Goal: Complete application form

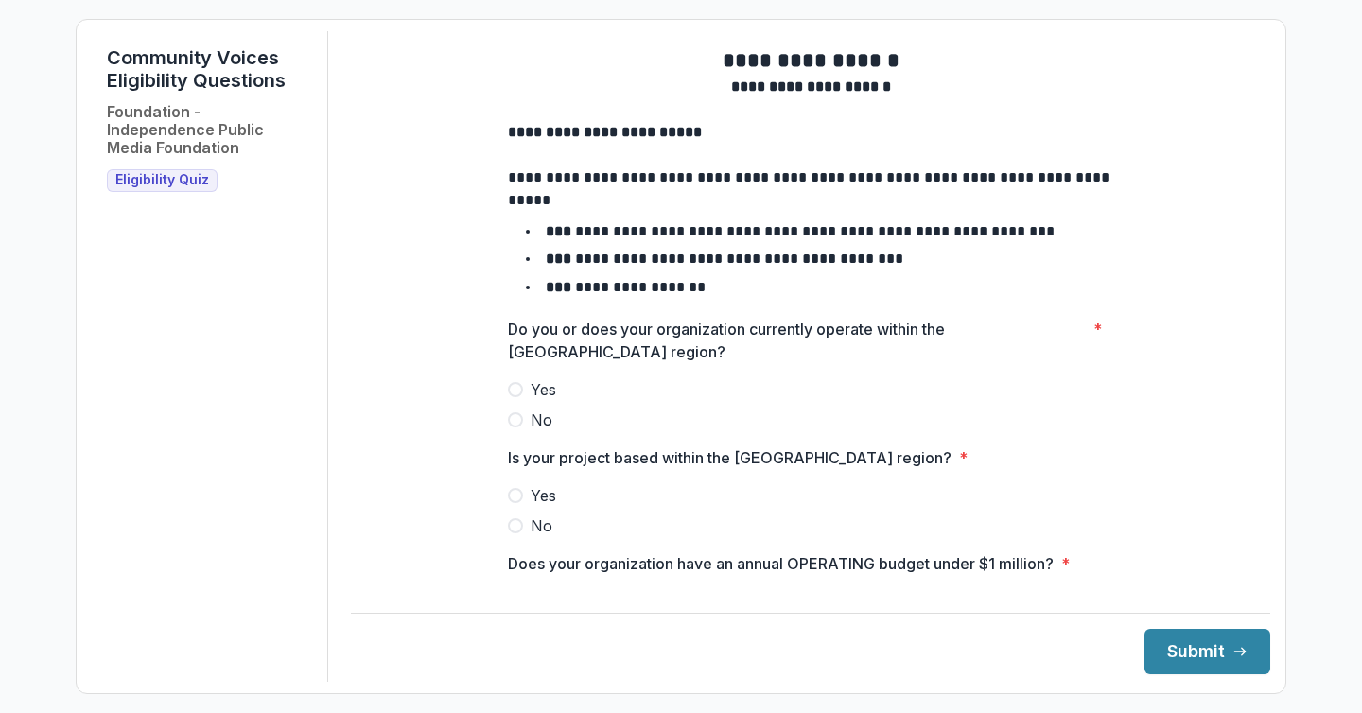
click at [514, 397] on span at bounding box center [515, 389] width 15 height 15
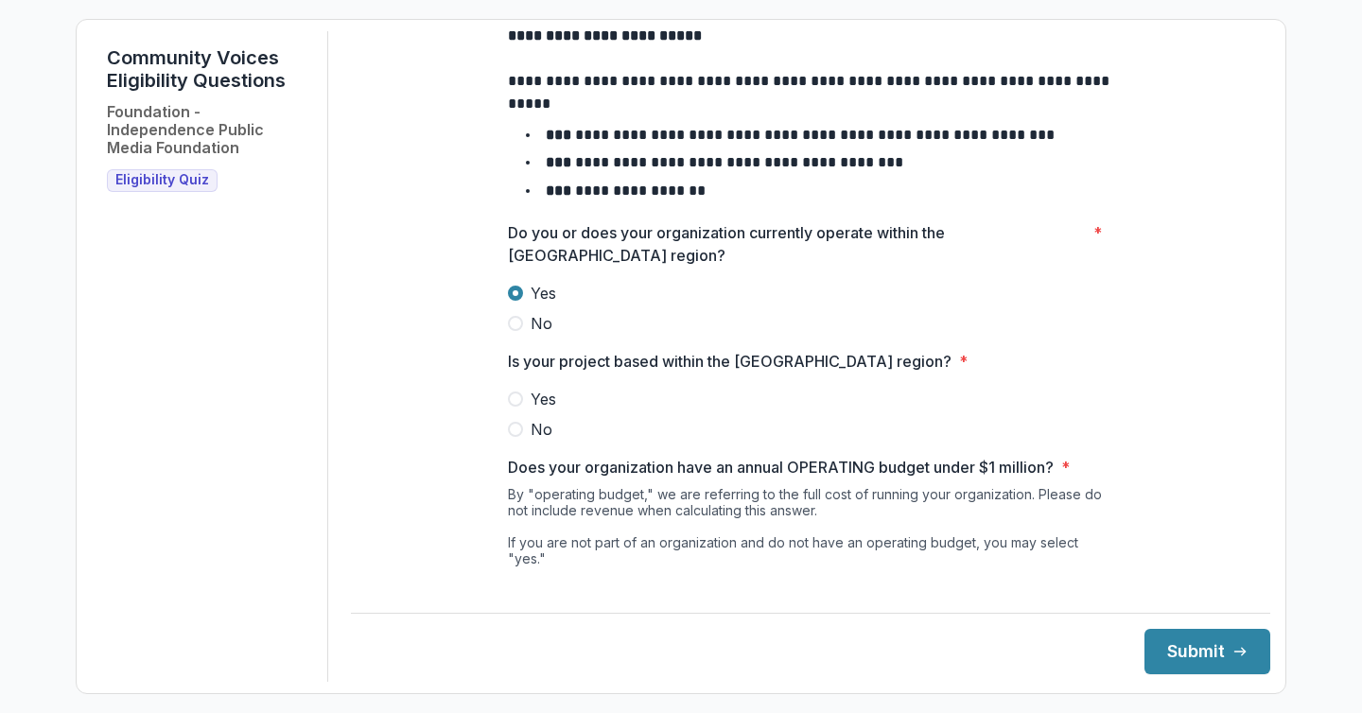
scroll to position [102, 0]
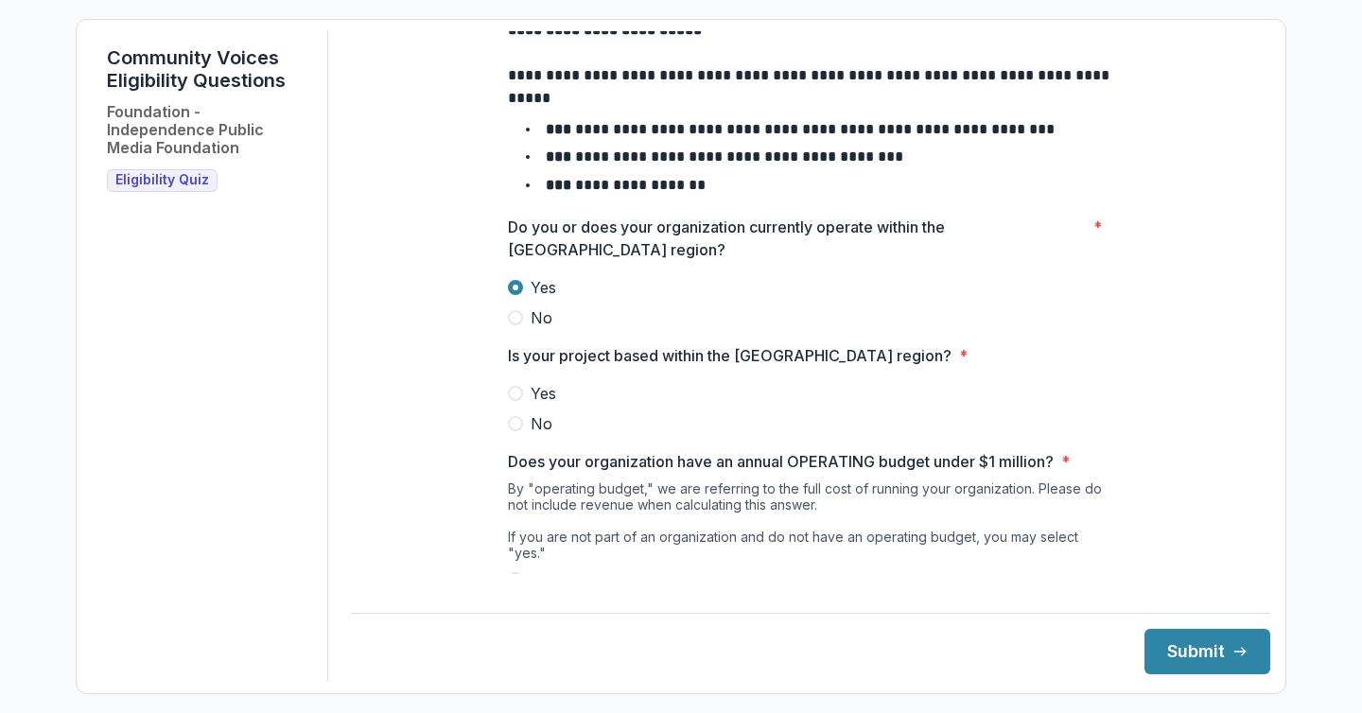
click at [518, 401] on span at bounding box center [515, 393] width 15 height 15
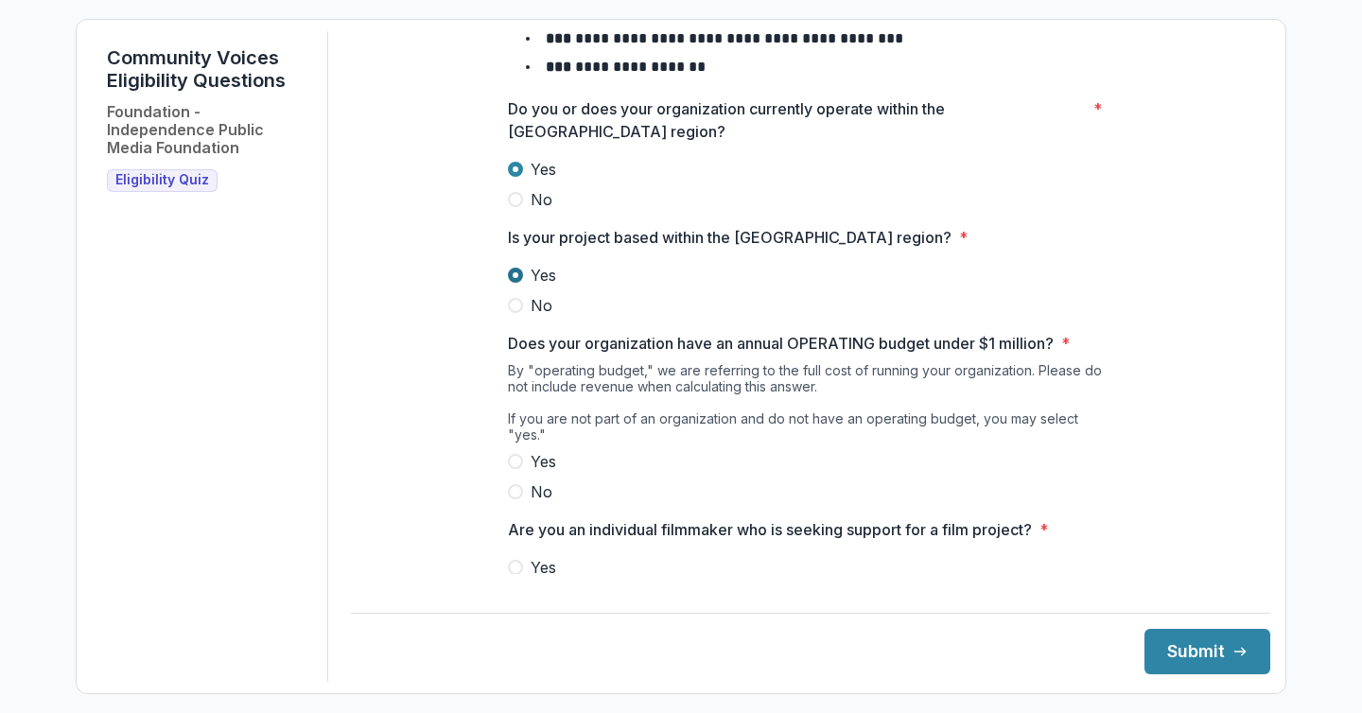
scroll to position [226, 0]
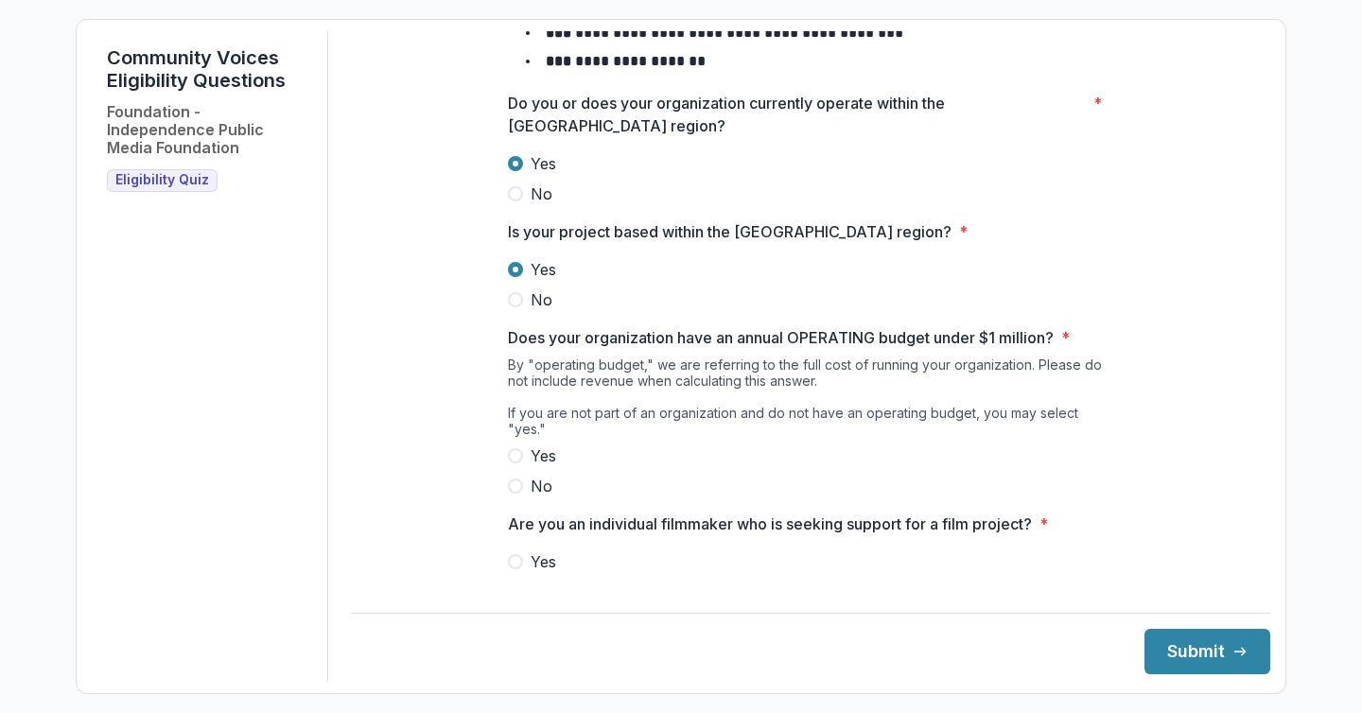
click at [516, 459] on span at bounding box center [515, 455] width 15 height 15
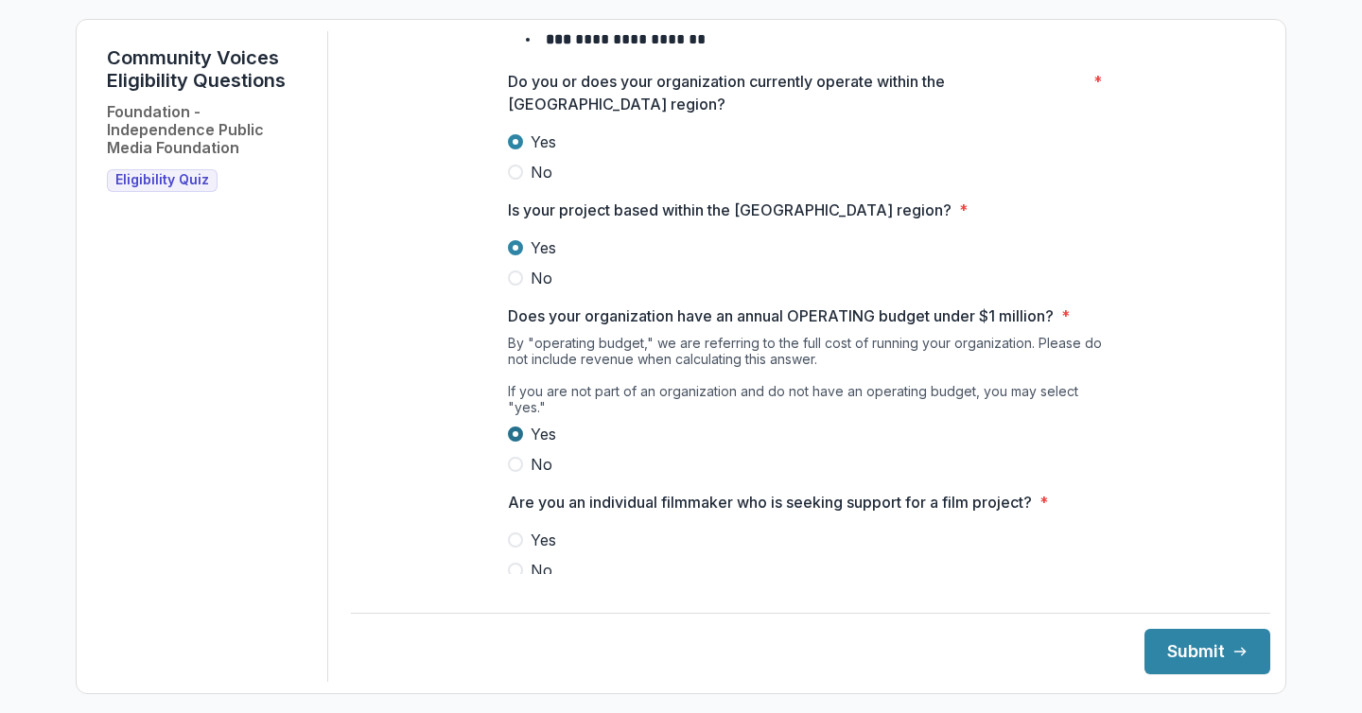
scroll to position [270, 0]
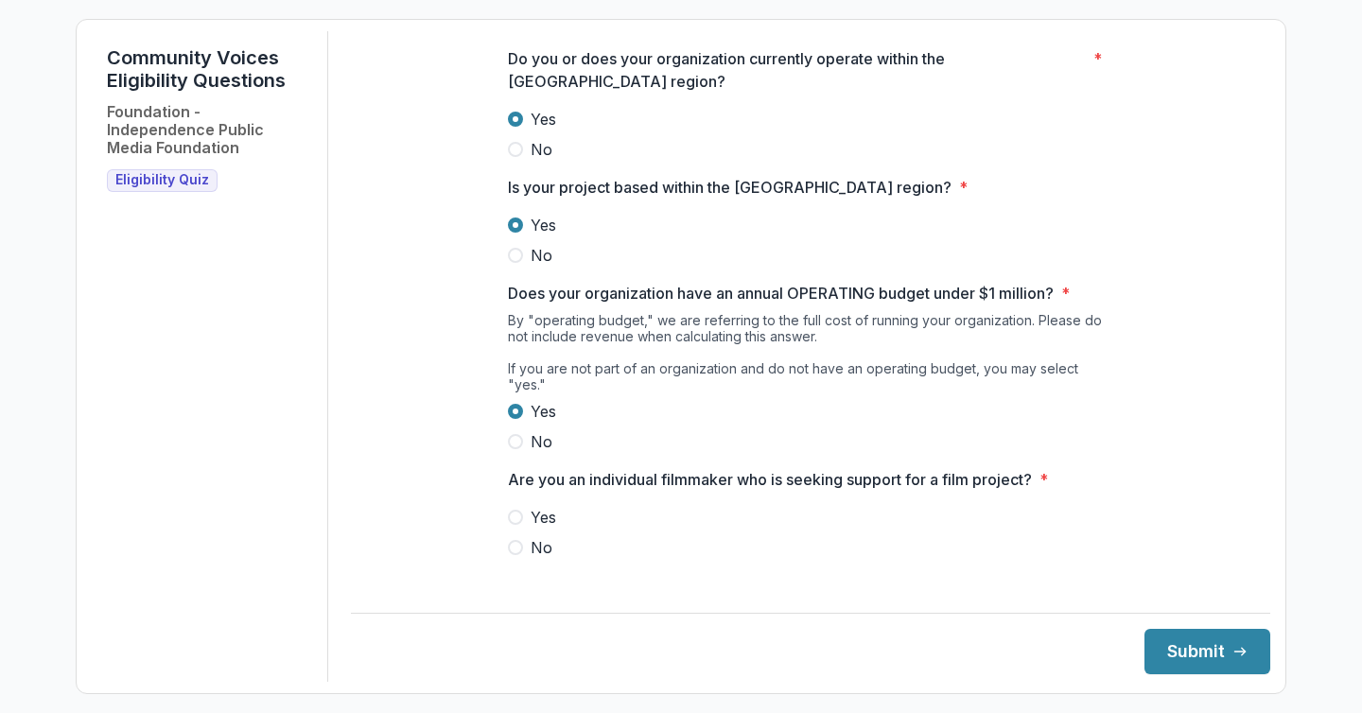
click at [514, 545] on span at bounding box center [515, 547] width 15 height 15
click at [1154, 641] on button "Submit" at bounding box center [1207, 651] width 126 height 45
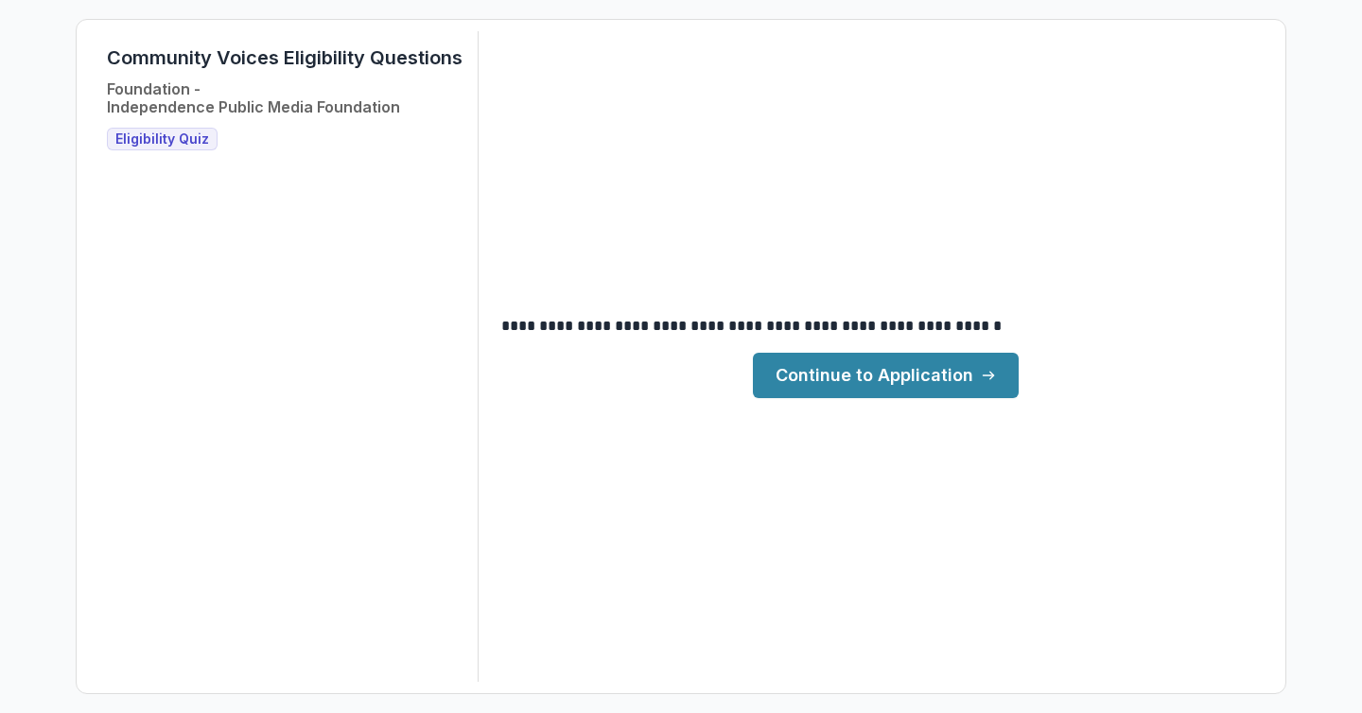
click at [894, 377] on link "Continue to Application" at bounding box center [886, 375] width 266 height 45
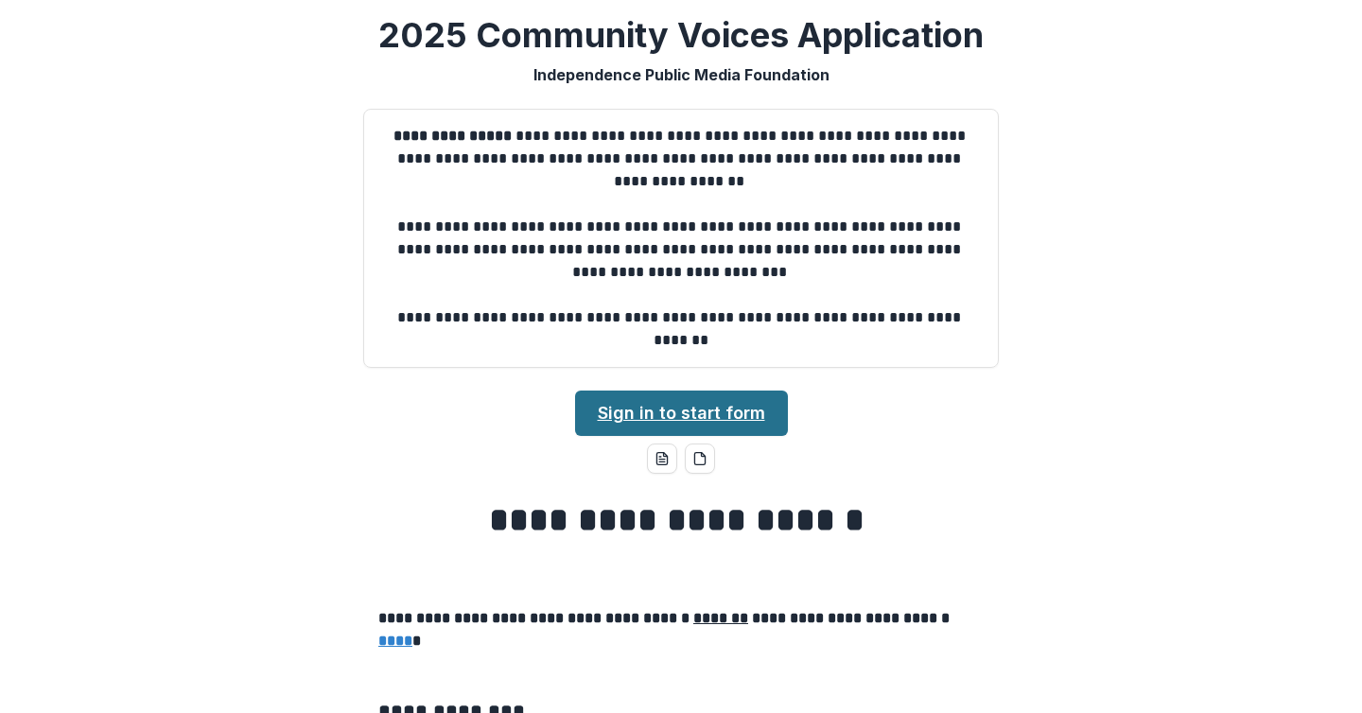
click at [661, 412] on link "Sign in to start form" at bounding box center [681, 413] width 213 height 45
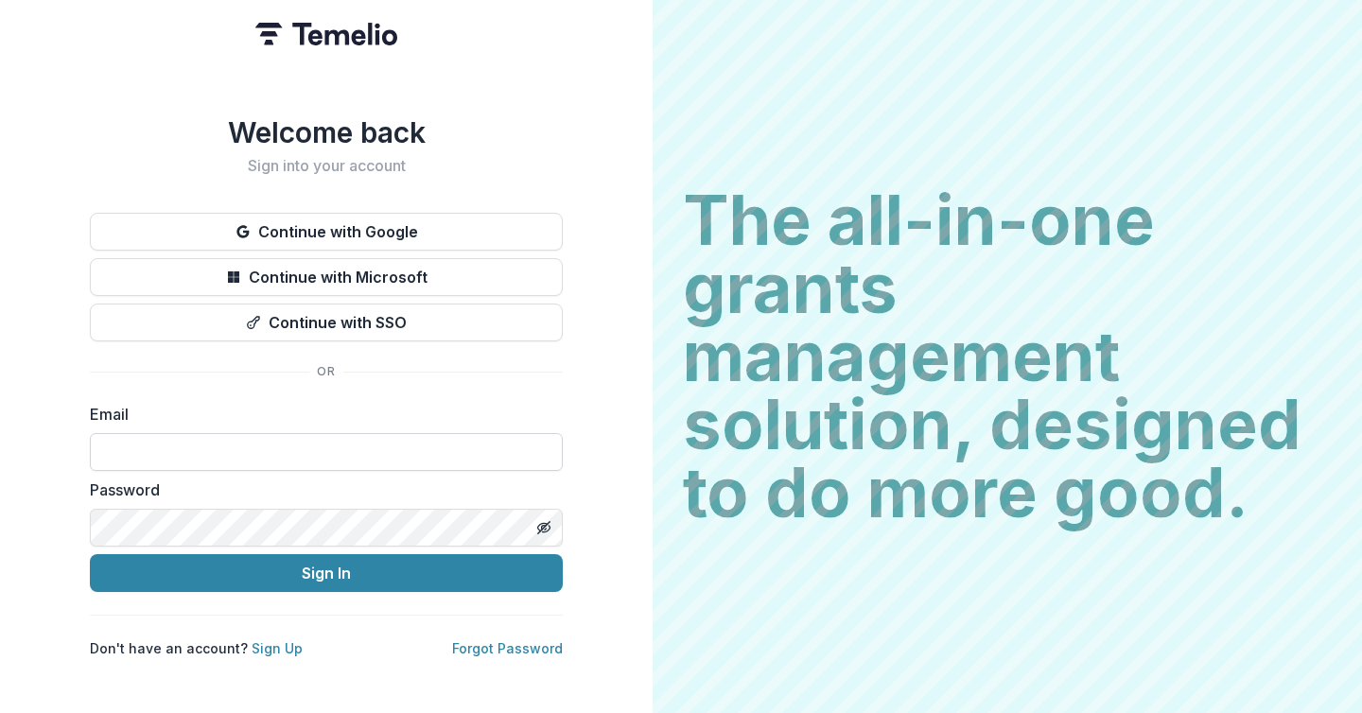
click at [202, 448] on input at bounding box center [326, 452] width 473 height 38
type input "**********"
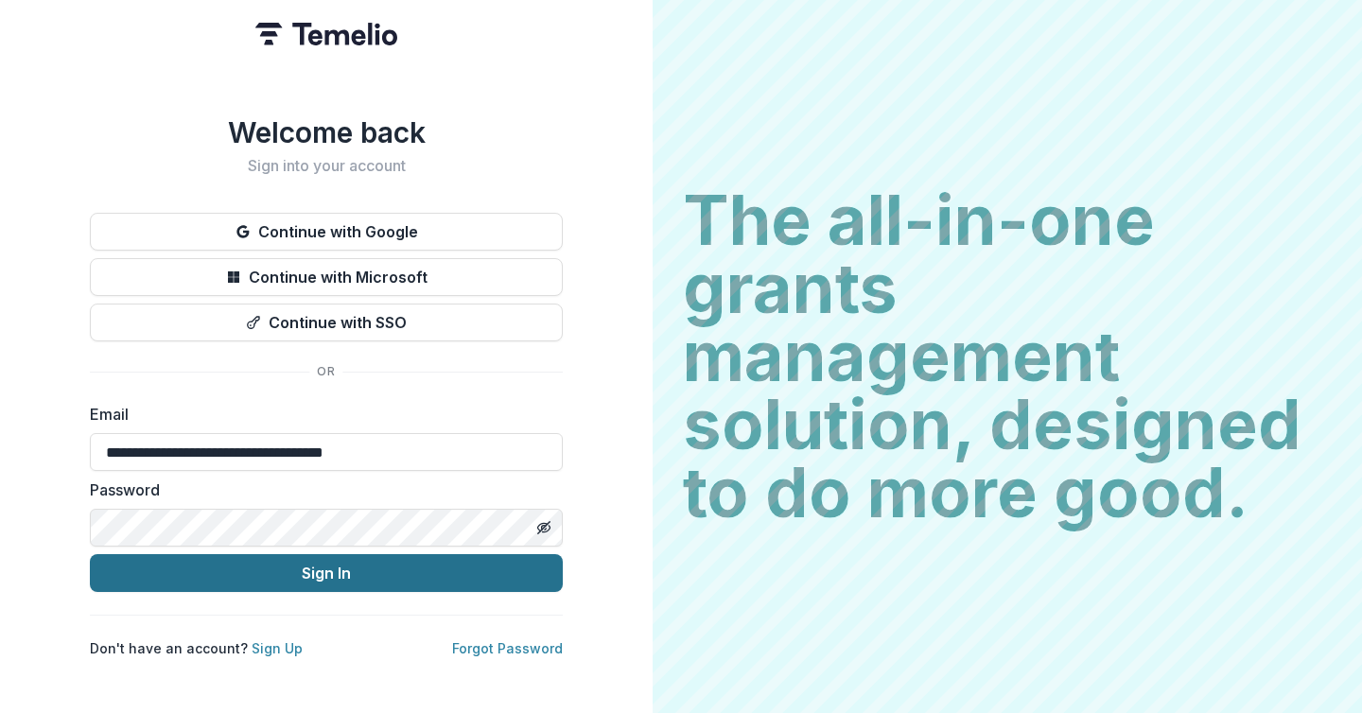
click at [251, 561] on button "Sign In" at bounding box center [326, 573] width 473 height 38
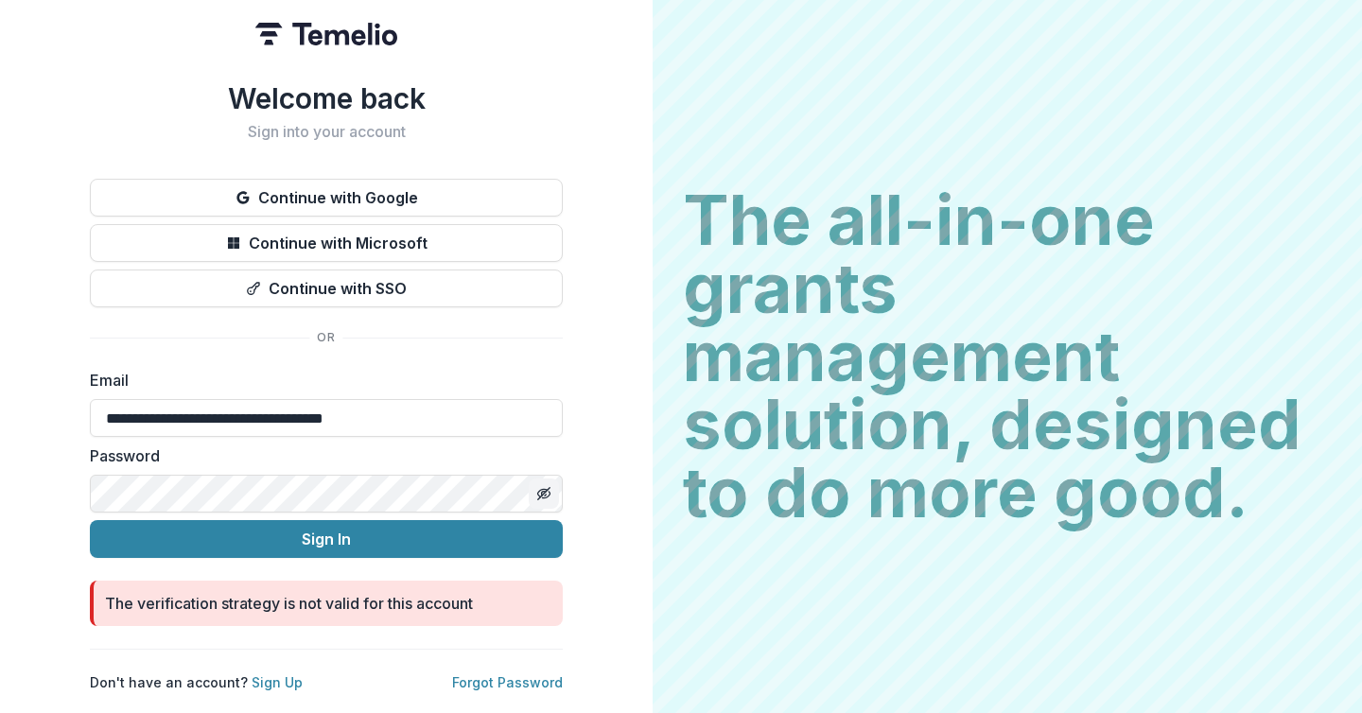
click at [538, 489] on icon "Toggle password visibility" at bounding box center [542, 493] width 9 height 8
click at [505, 674] on link "Forgot Password" at bounding box center [507, 682] width 111 height 16
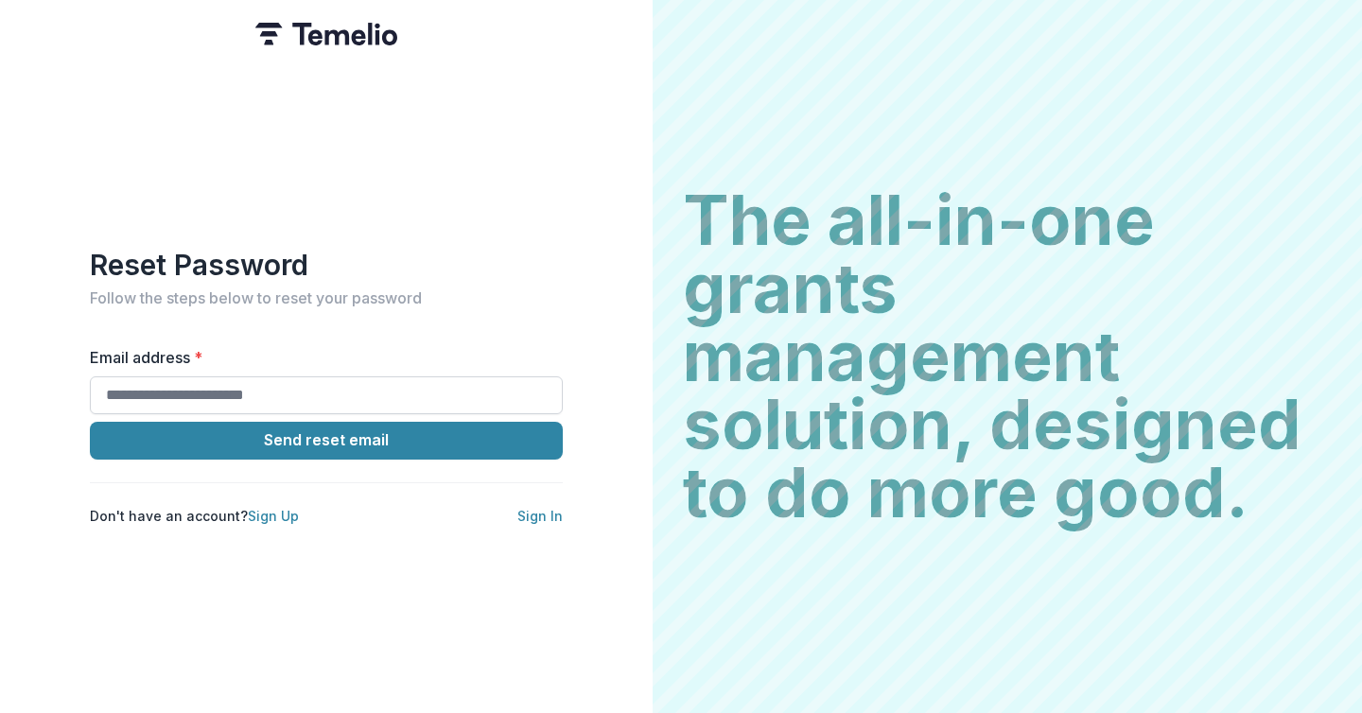
click at [217, 391] on input "Email address *" at bounding box center [326, 395] width 473 height 38
type input "**********"
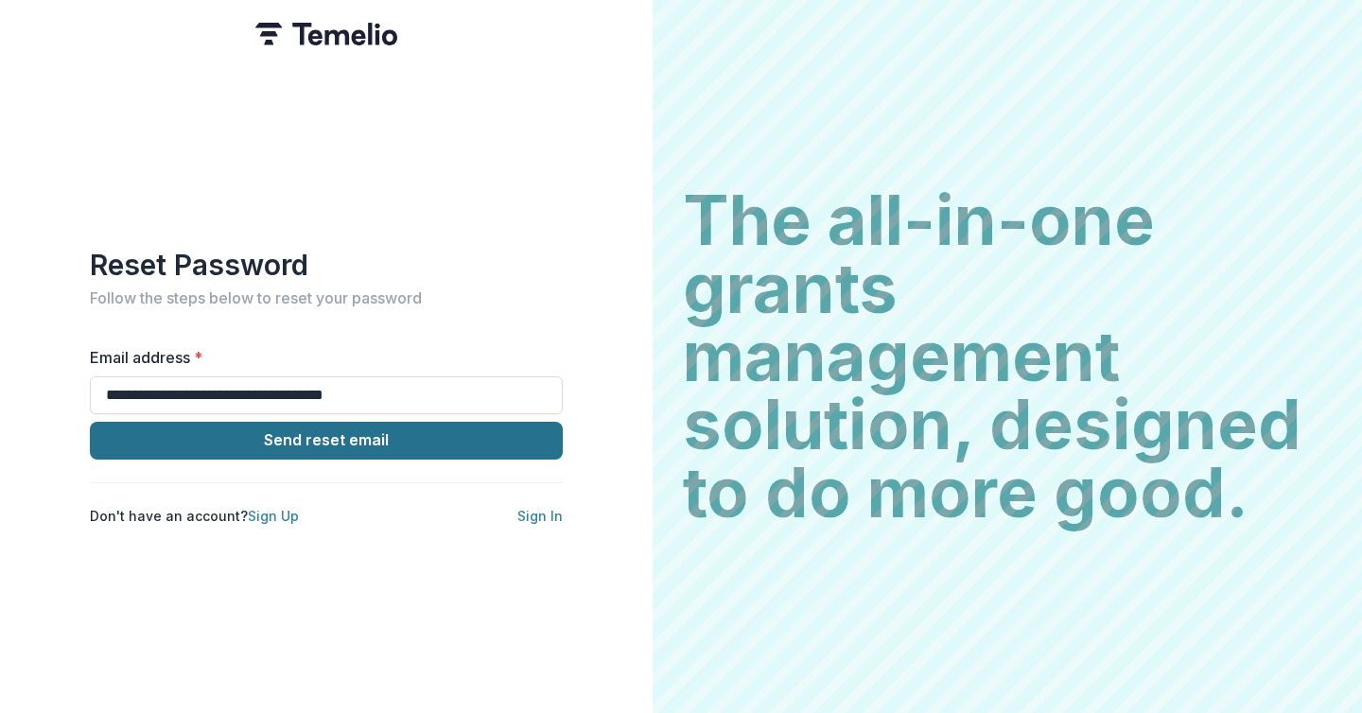
click at [246, 434] on button "Send reset email" at bounding box center [326, 441] width 473 height 38
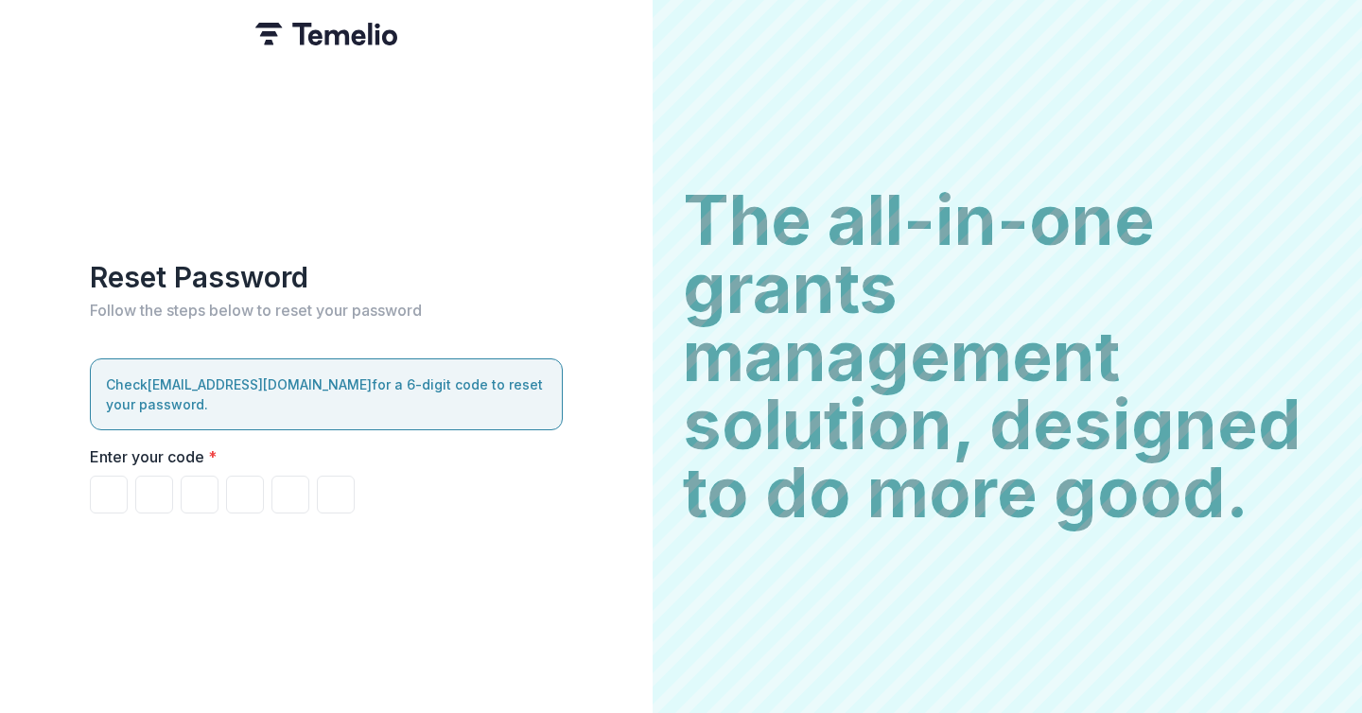
paste input "******"
type input "*"
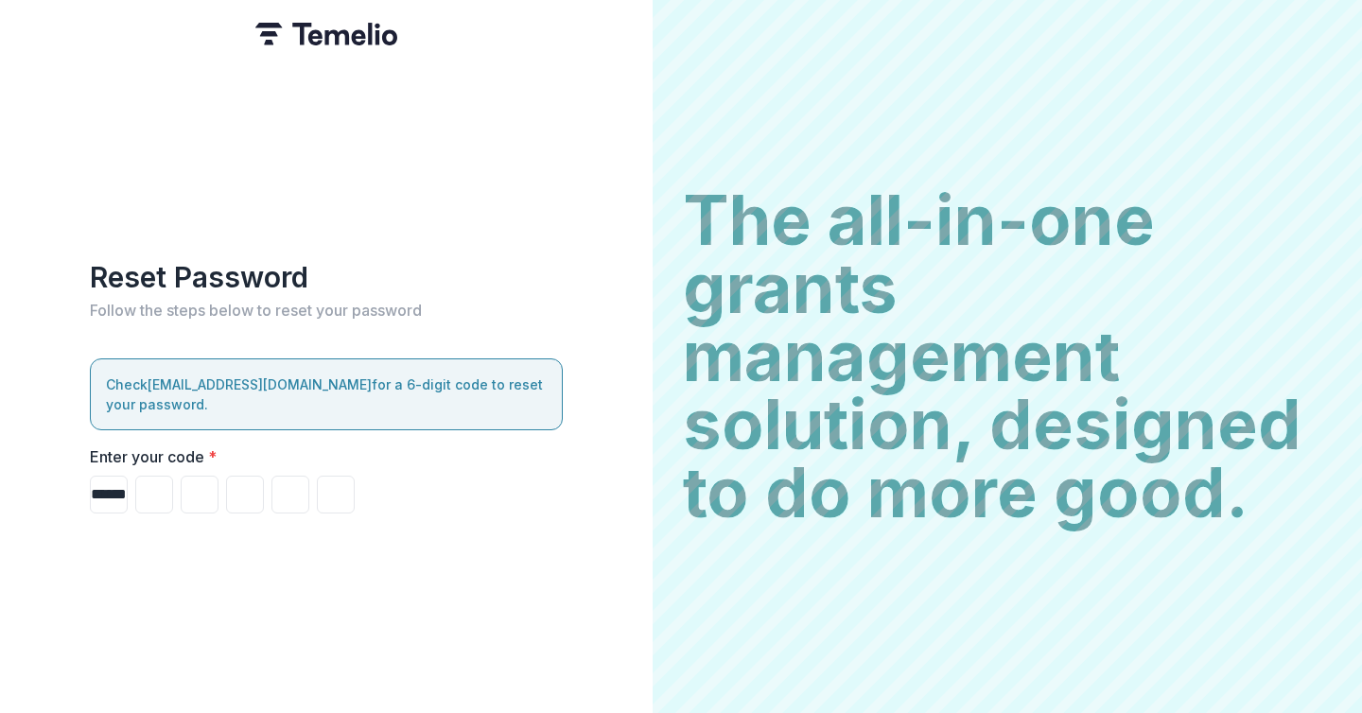
type input "*"
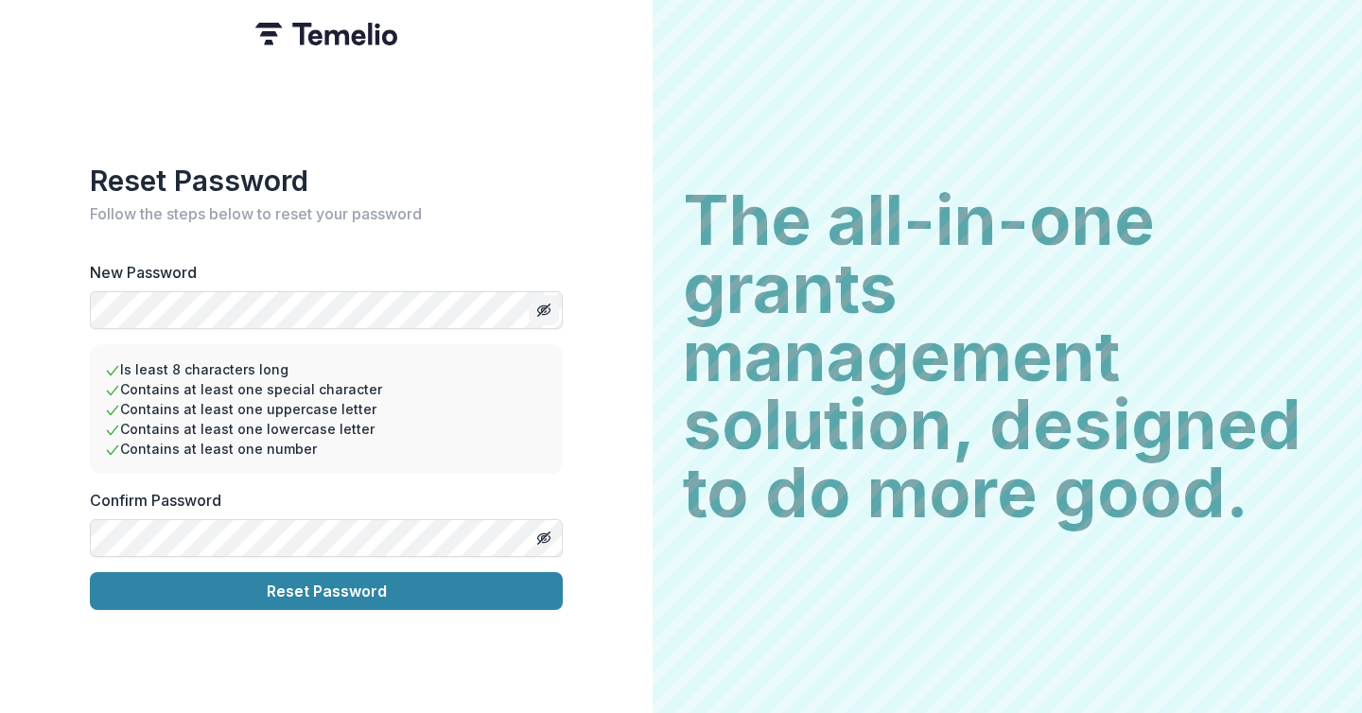
click at [541, 303] on icon "Toggle password visibility" at bounding box center [543, 310] width 15 height 15
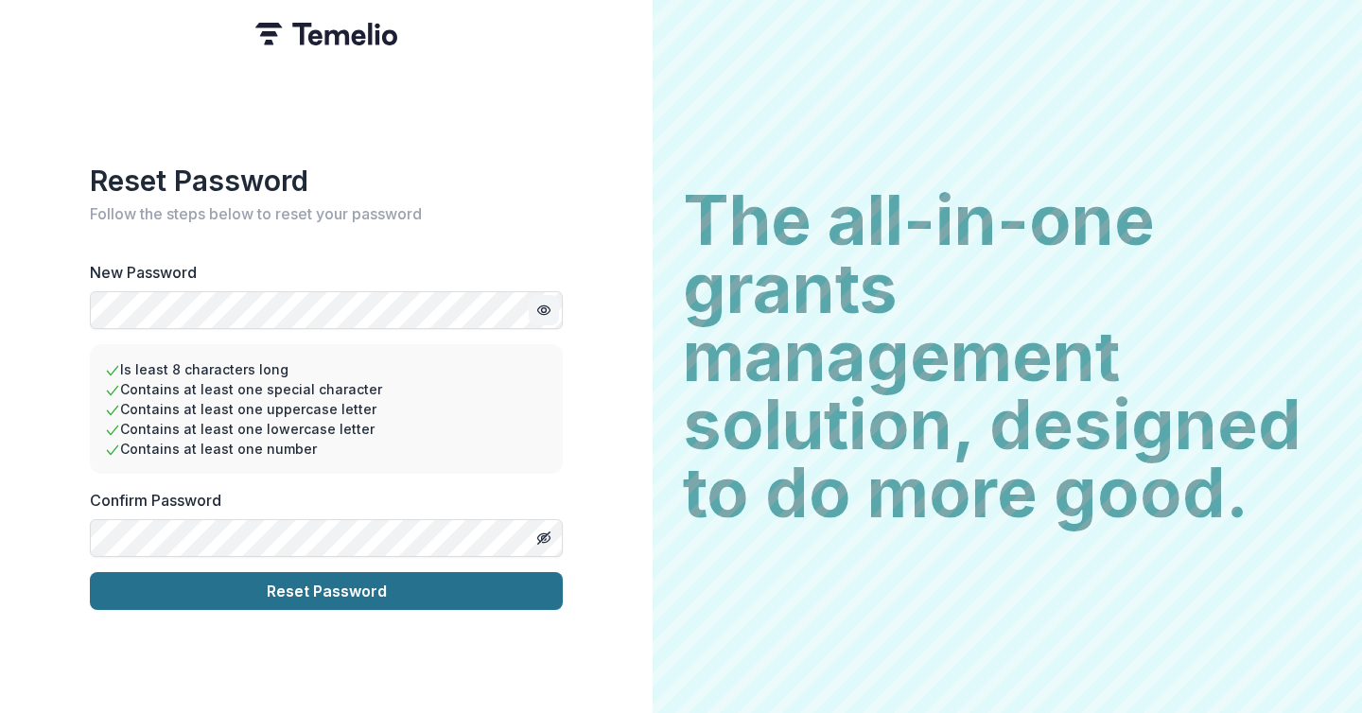
click at [255, 588] on button "Reset Password" at bounding box center [326, 591] width 473 height 38
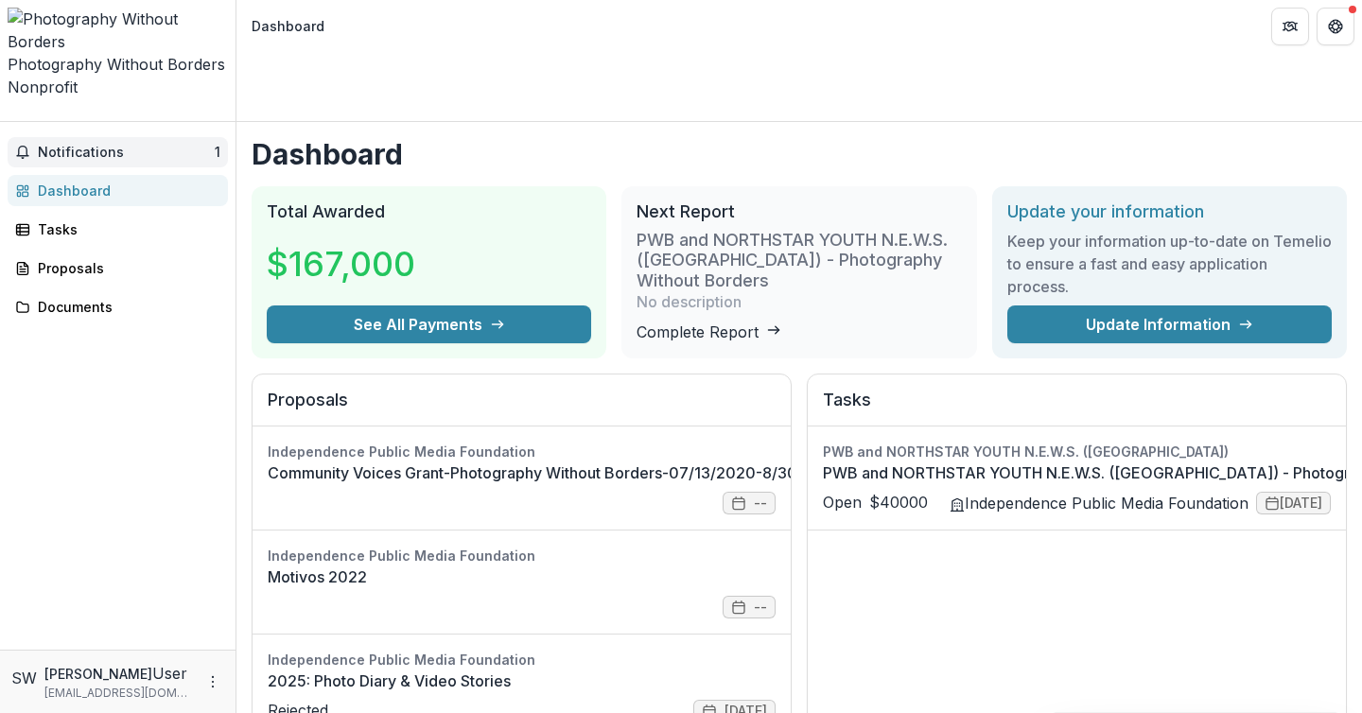
click at [108, 145] on span "Notifications" at bounding box center [126, 153] width 177 height 16
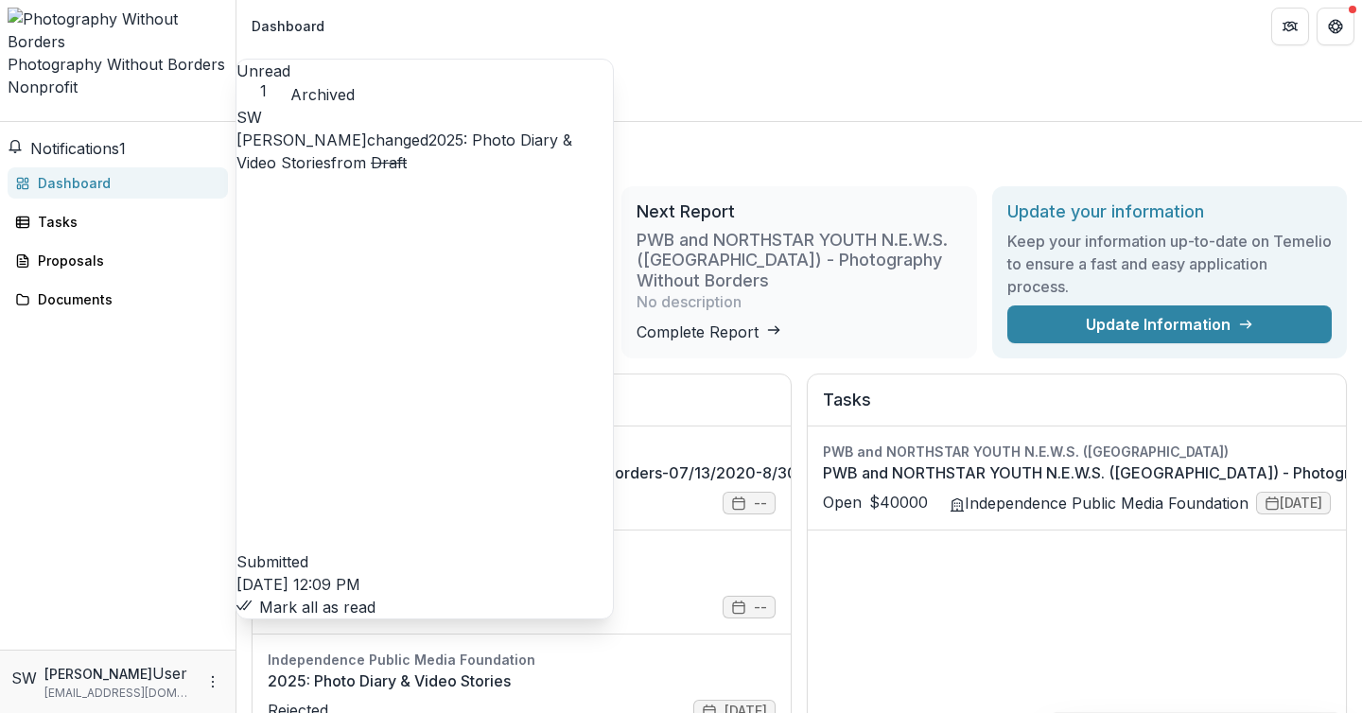
click at [375, 596] on button "Mark all as read" at bounding box center [305, 607] width 139 height 23
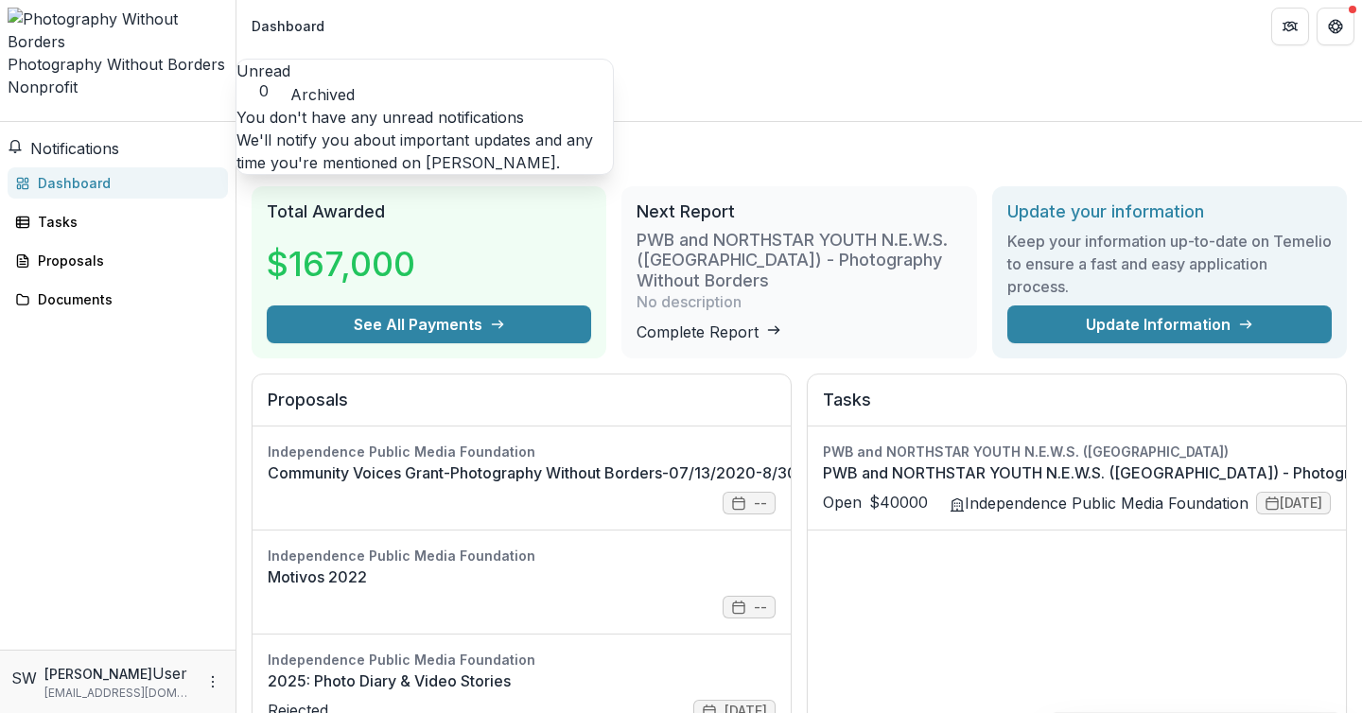
click at [106, 294] on div "Notifications Unread 0 Archived You don't have any unread notifications We'll n…" at bounding box center [117, 386] width 235 height 528
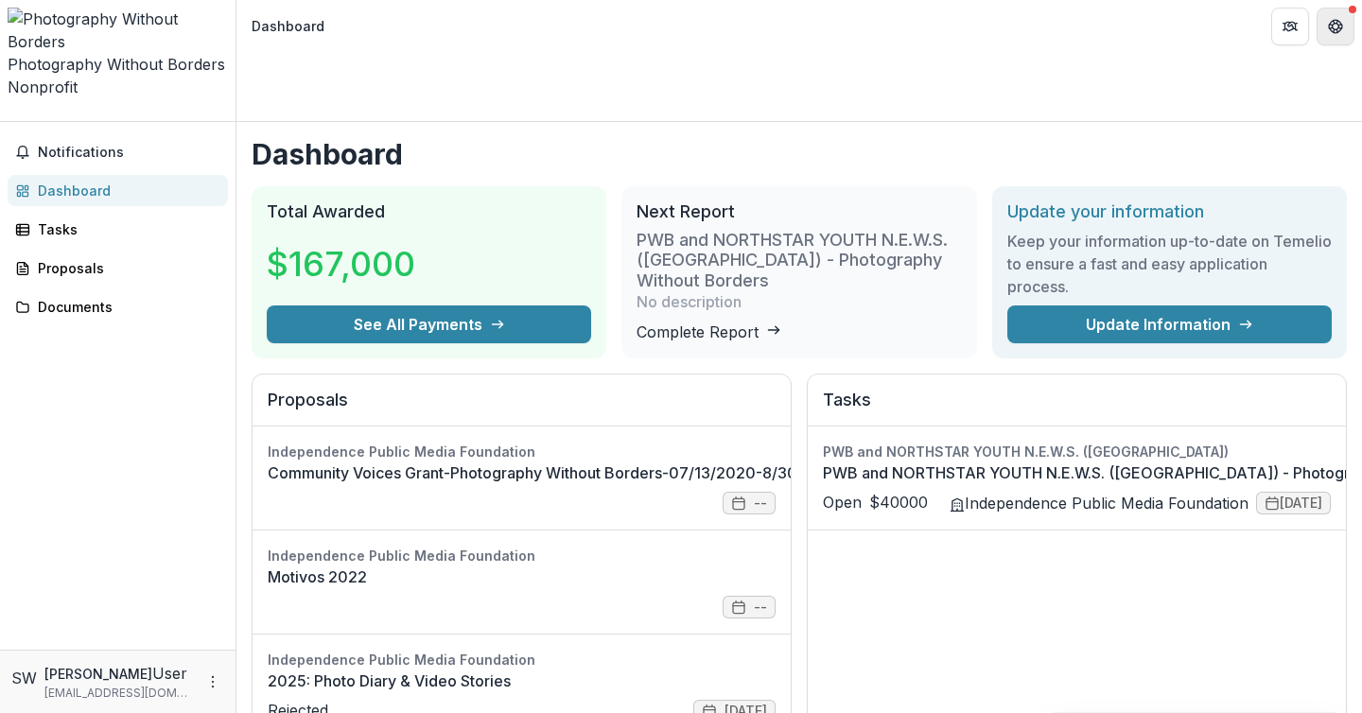
click at [1338, 26] on icon "Get Help" at bounding box center [1340, 26] width 4 height 5
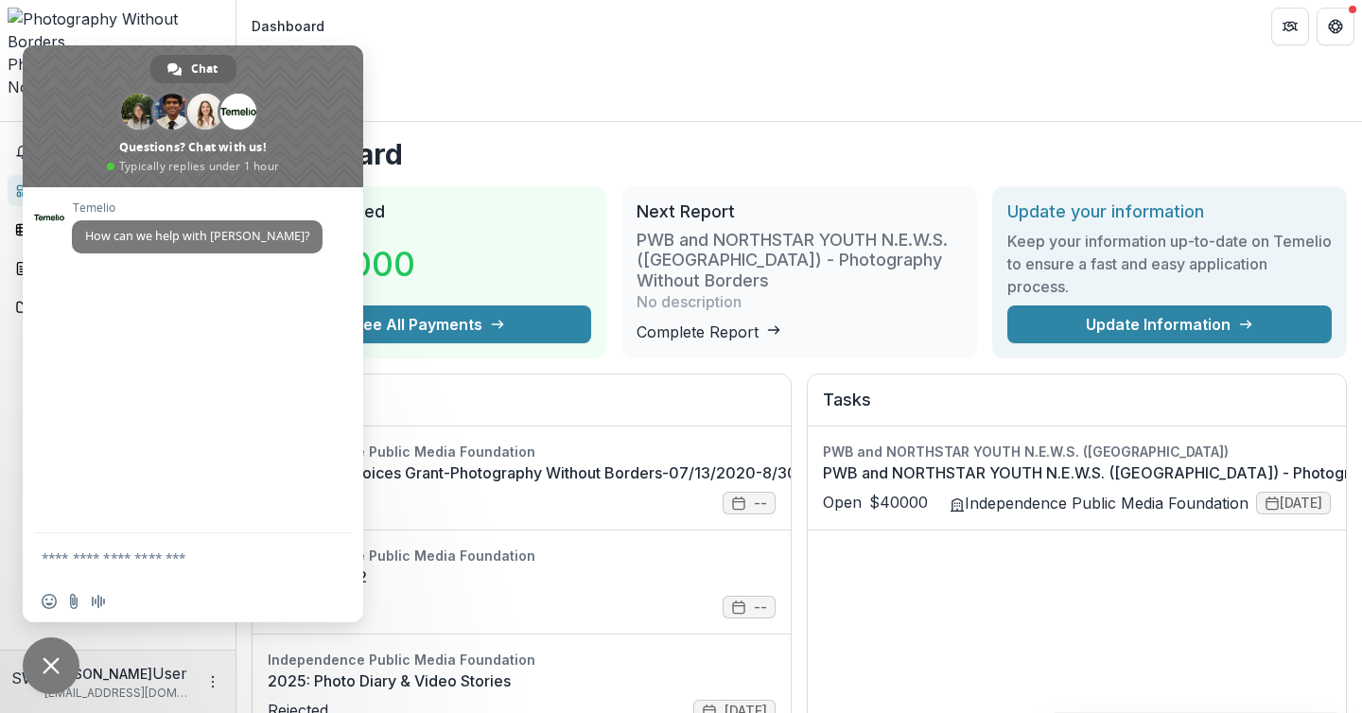
click at [433, 137] on h1 "Dashboard" at bounding box center [799, 154] width 1095 height 34
click at [47, 659] on span "Close chat" at bounding box center [51, 665] width 17 height 17
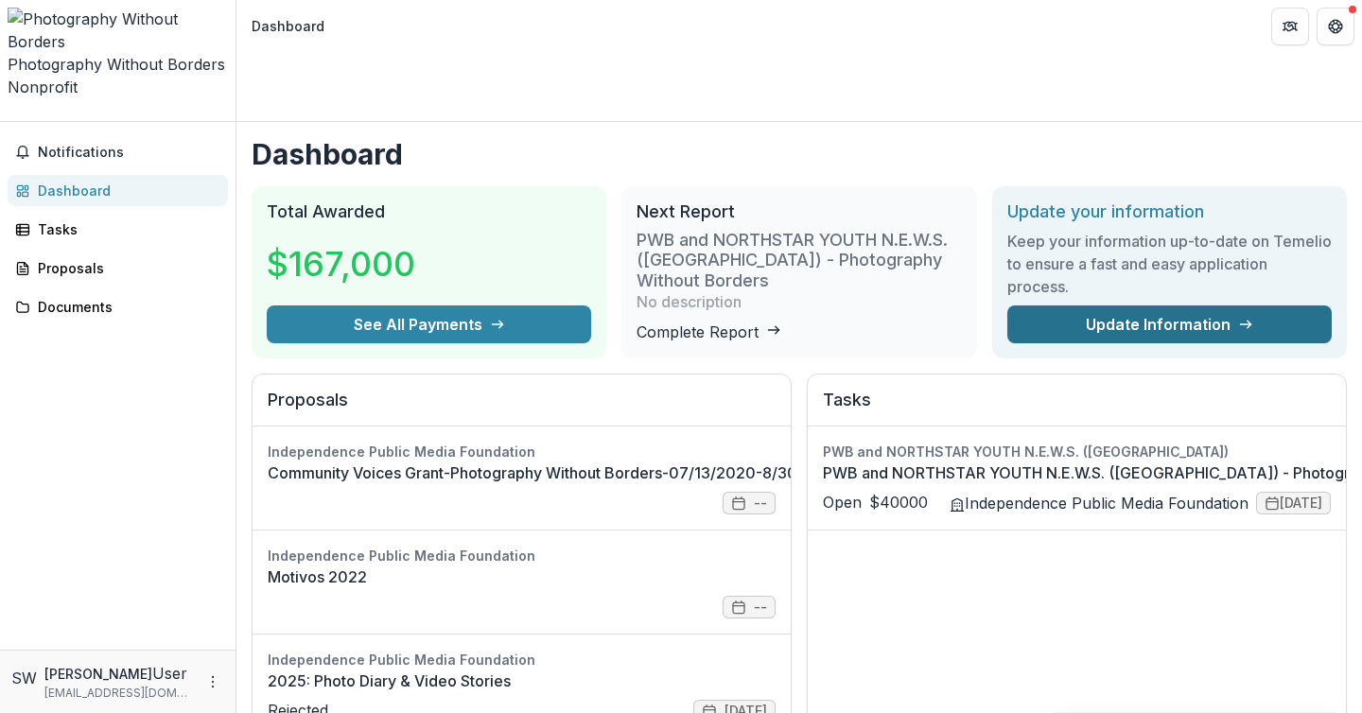
click at [1083, 305] on link "Update Information" at bounding box center [1169, 324] width 324 height 38
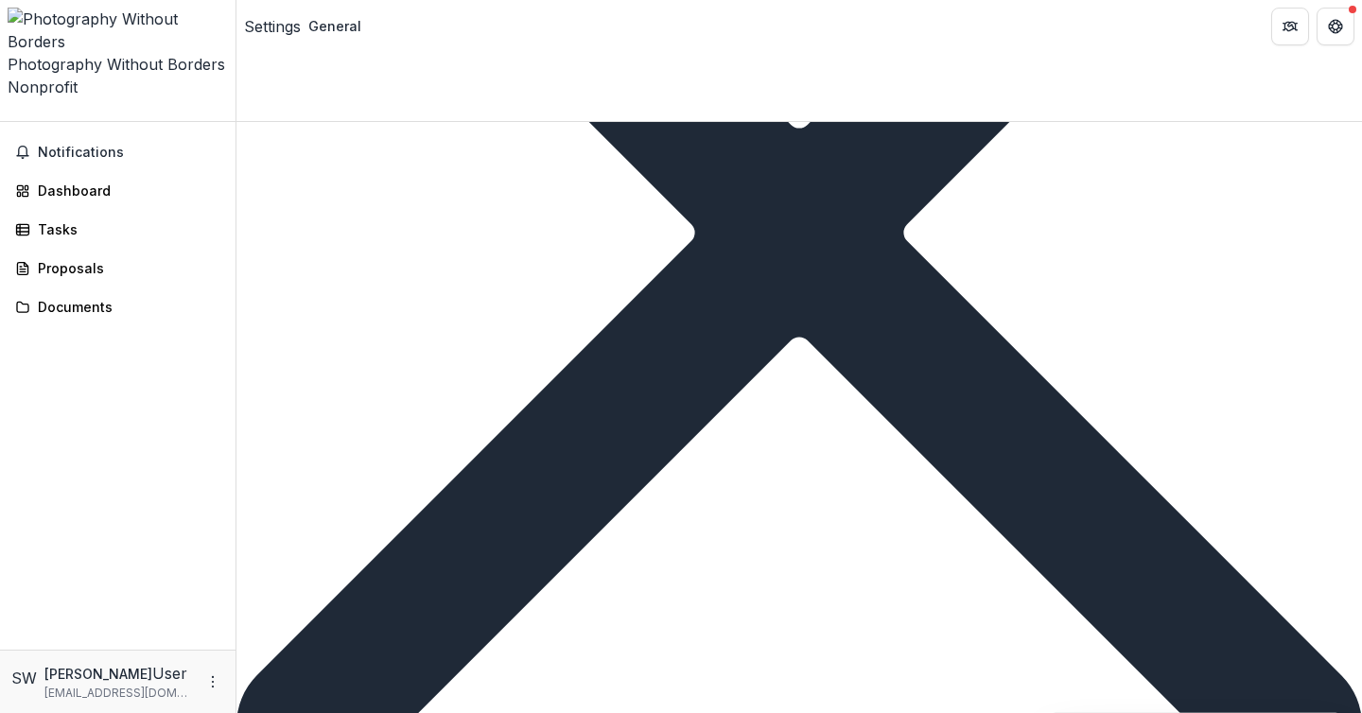
scroll to position [1245, 0]
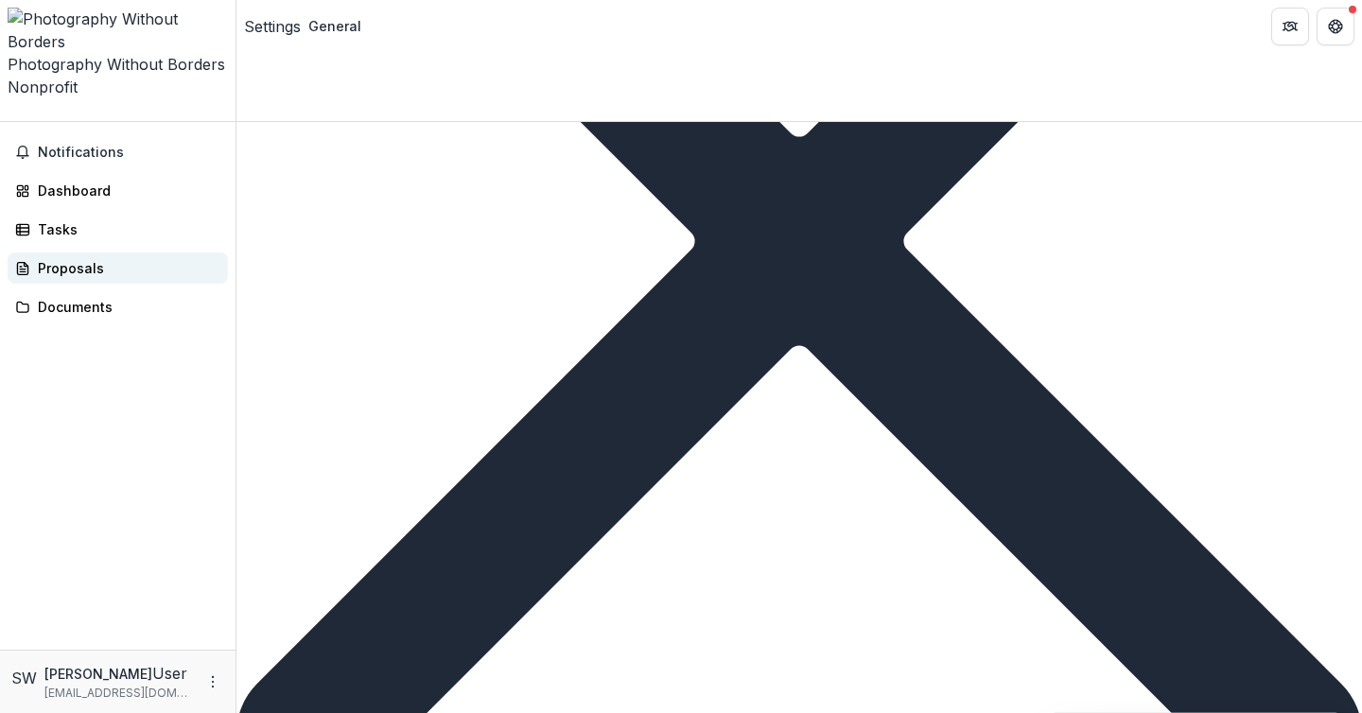
click at [57, 258] on div "Proposals" at bounding box center [125, 268] width 175 height 20
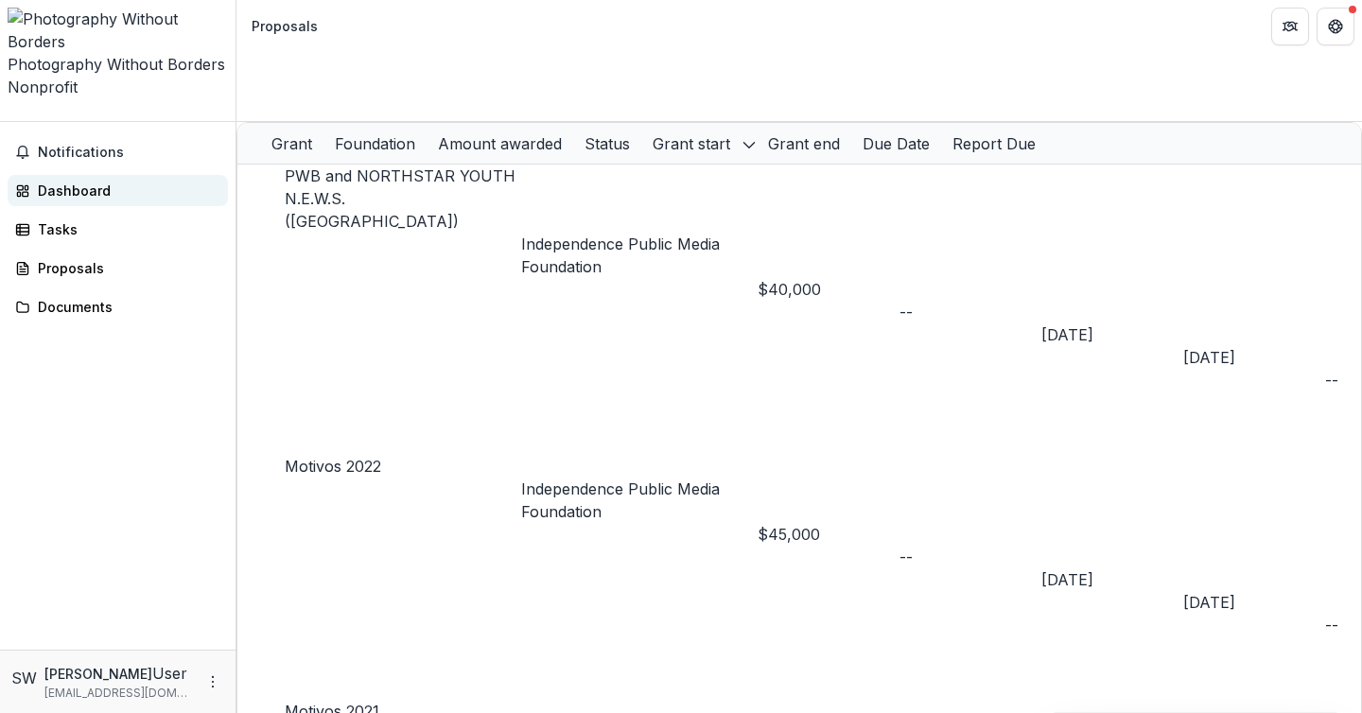
click at [83, 181] on div "Dashboard" at bounding box center [125, 191] width 175 height 20
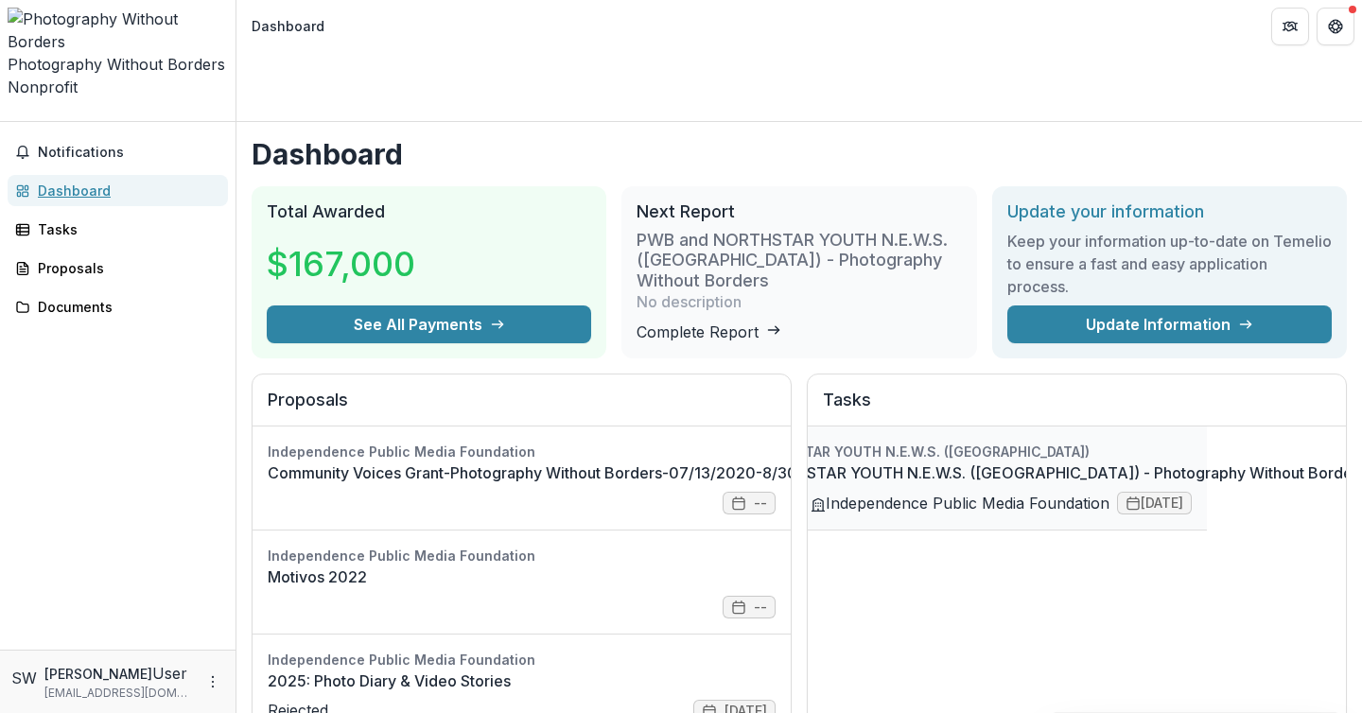
scroll to position [0, 281]
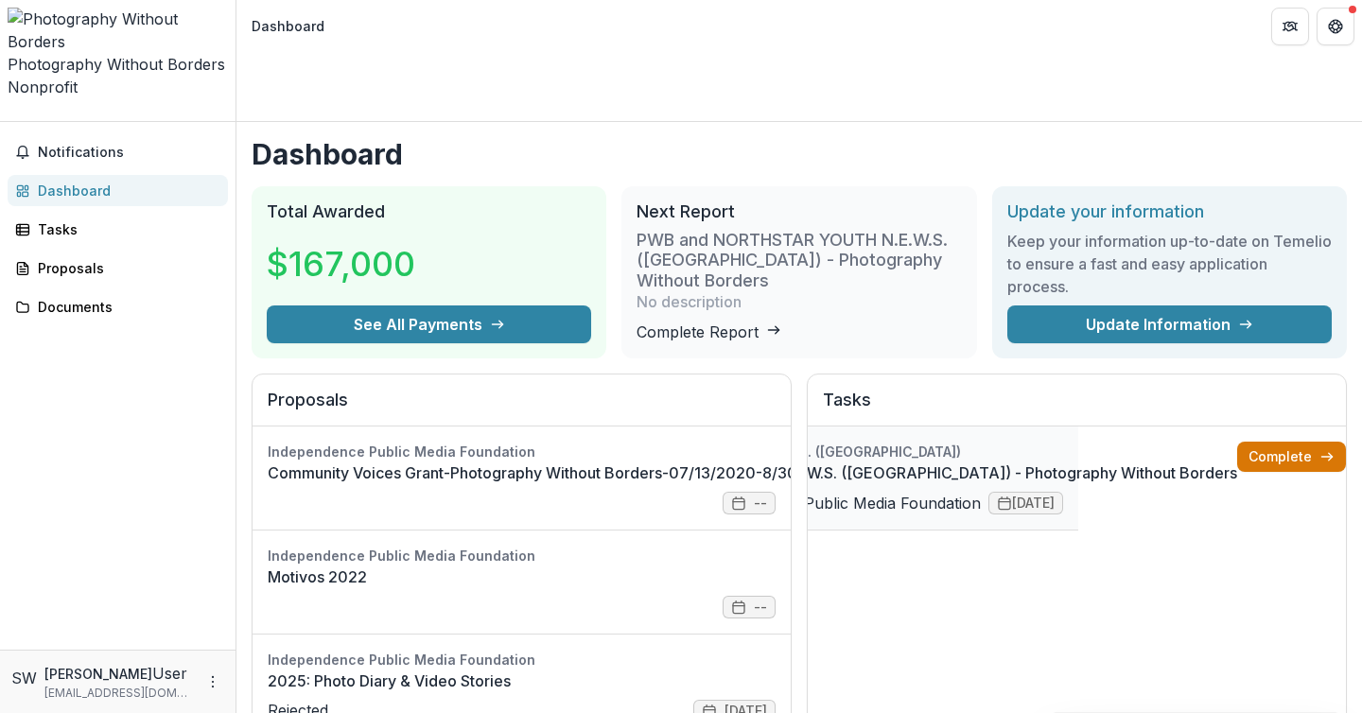
click at [1281, 442] on link "Complete" at bounding box center [1291, 457] width 109 height 30
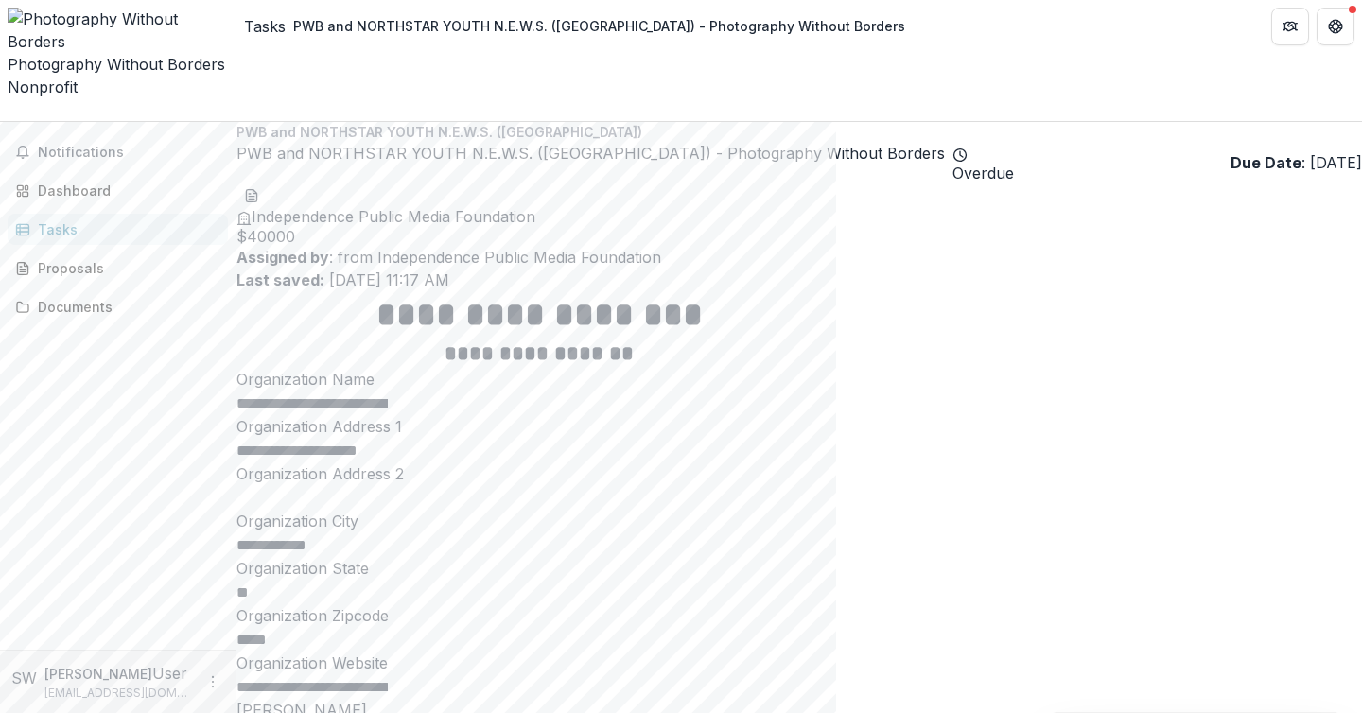
click at [264, 142] on h2 "PWB and NORTHSTAR YOUTH N.E.W.S. ([GEOGRAPHIC_DATA]) - Photography Without Bord…" at bounding box center [590, 162] width 708 height 41
drag, startPoint x: 264, startPoint y: 97, endPoint x: 478, endPoint y: 103, distance: 214.7
click at [478, 142] on h2 "PWB and NORTHSTAR YOUTH N.E.W.S. ([GEOGRAPHIC_DATA]) - Photography Without Bord…" at bounding box center [590, 162] width 708 height 41
copy h2 "PWB and NORTHSTAR YOUTH"
